Goal: Navigation & Orientation: Find specific page/section

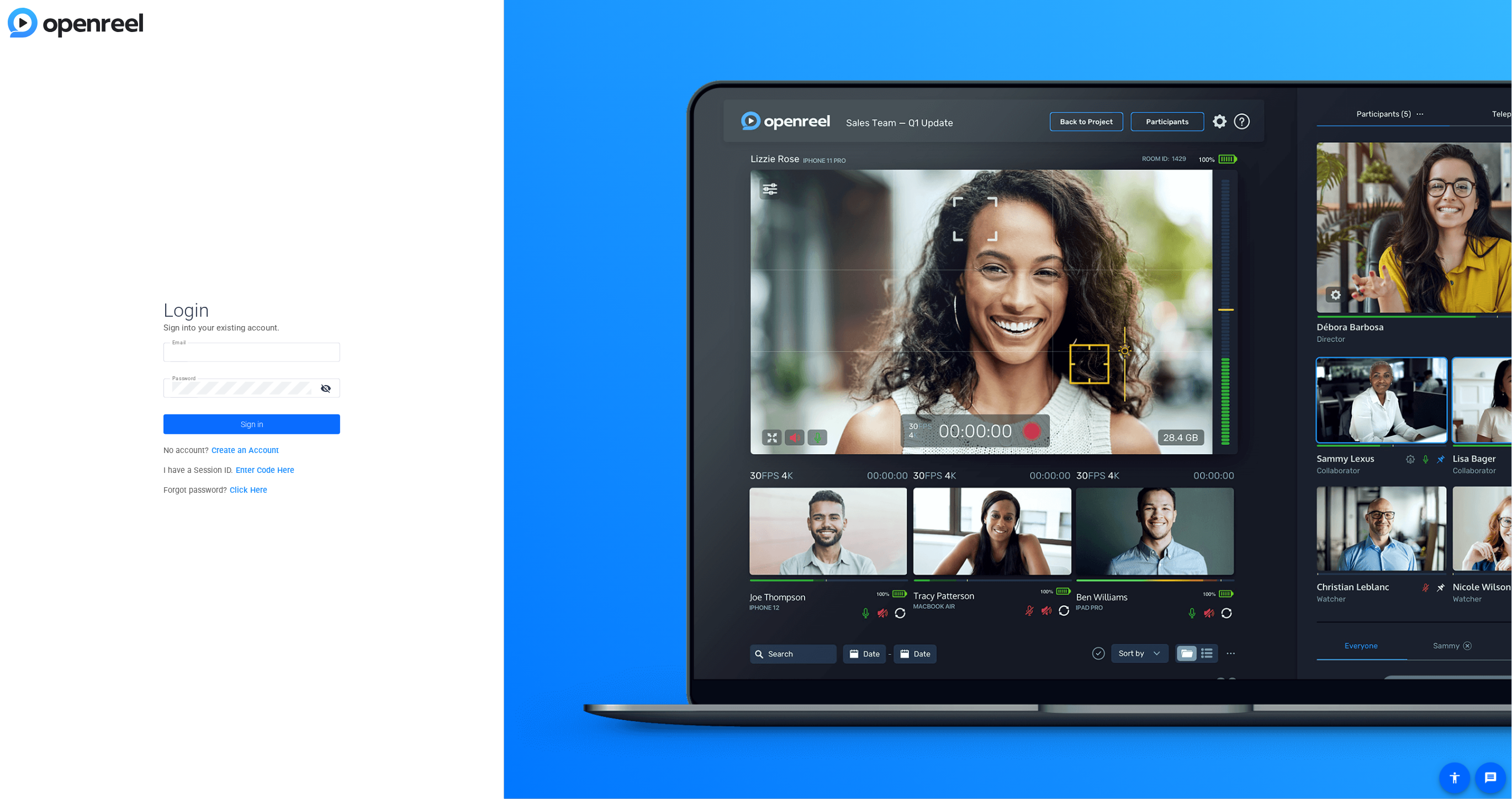
type input "[PERSON_NAME][EMAIL_ADDRESS][PERSON_NAME][DOMAIN_NAME]"
click at [261, 428] on span "Sign in" at bounding box center [252, 424] width 23 height 28
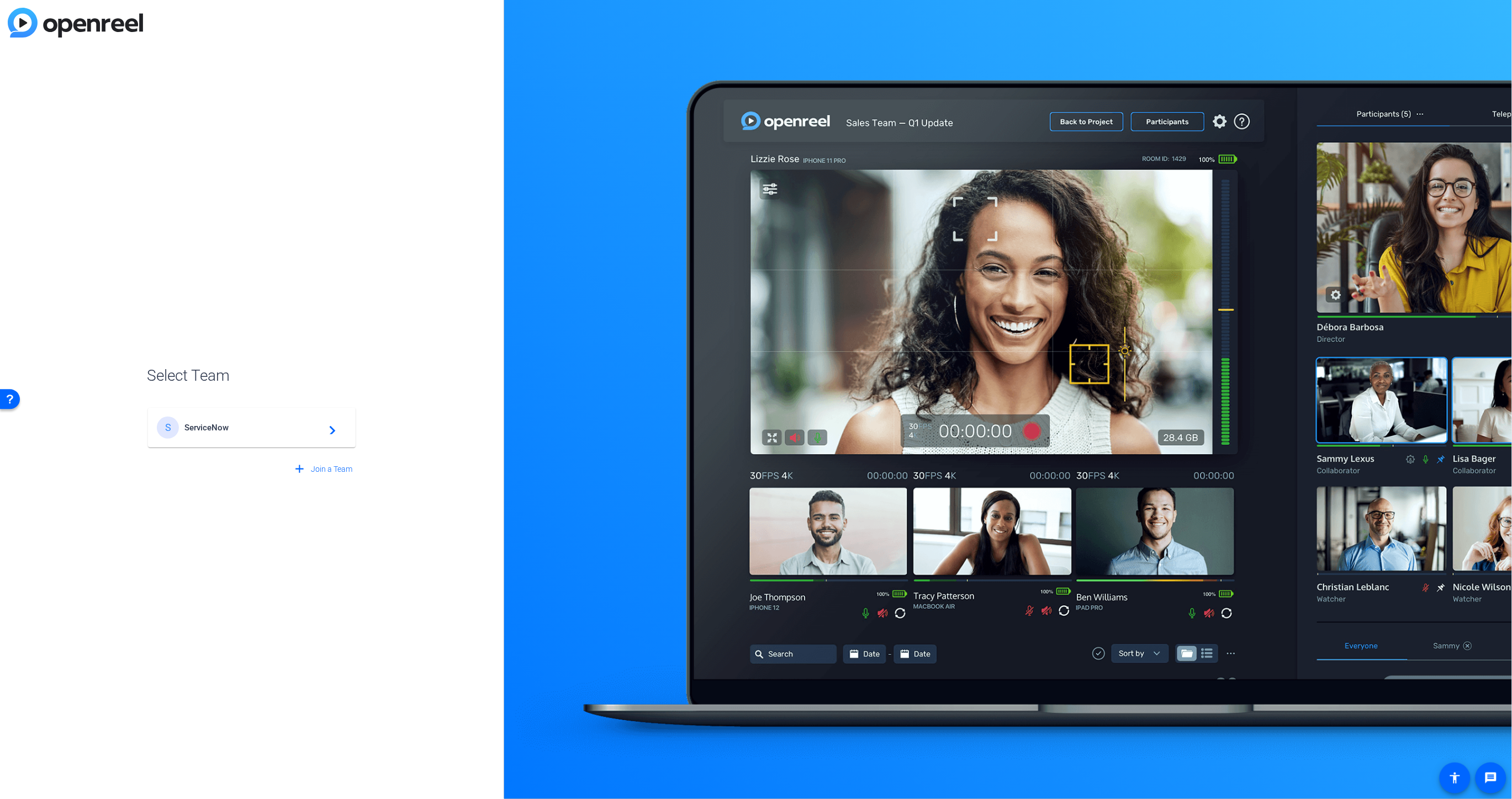
click at [326, 428] on mat-icon "navigate_next" at bounding box center [329, 428] width 14 height 13
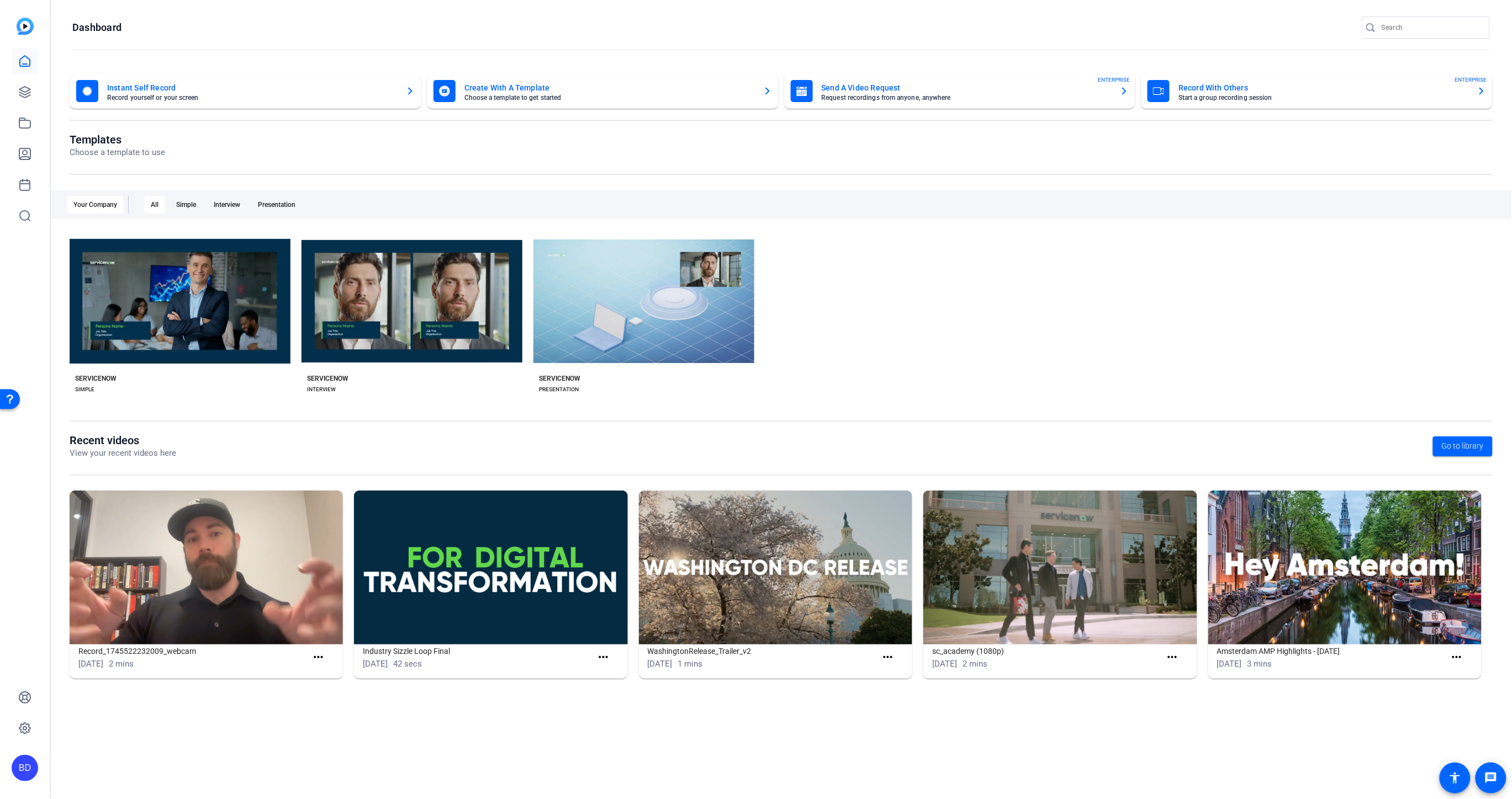
click at [21, 28] on img at bounding box center [25, 26] width 17 height 17
click at [26, 25] on img at bounding box center [25, 26] width 17 height 17
click at [22, 59] on icon at bounding box center [25, 61] width 14 height 13
click at [27, 767] on div "BD" at bounding box center [25, 768] width 26 height 26
click at [144, 712] on div at bounding box center [756, 400] width 1512 height 799
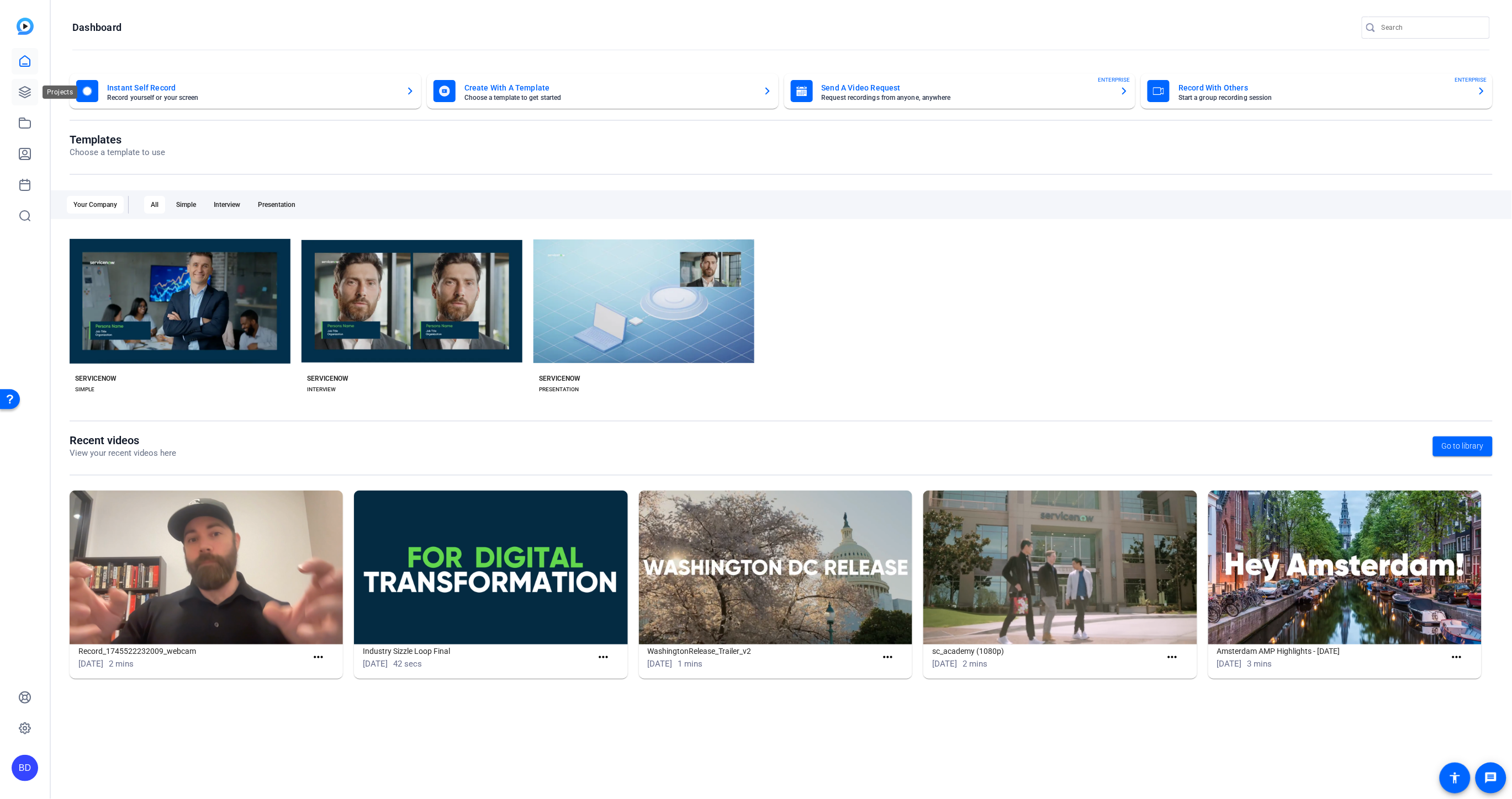
click at [26, 92] on icon at bounding box center [25, 92] width 11 height 11
